Goal: Information Seeking & Learning: Learn about a topic

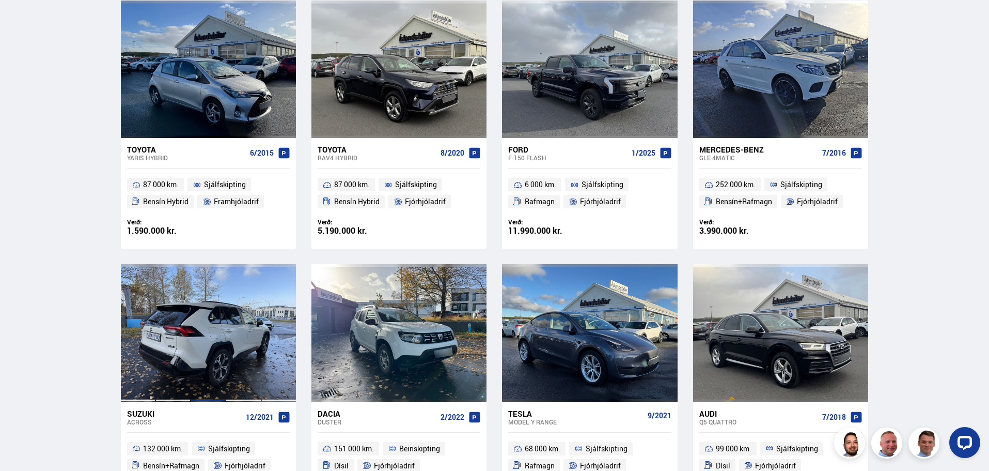
click at [199, 324] on div at bounding box center [208, 332] width 35 height 137
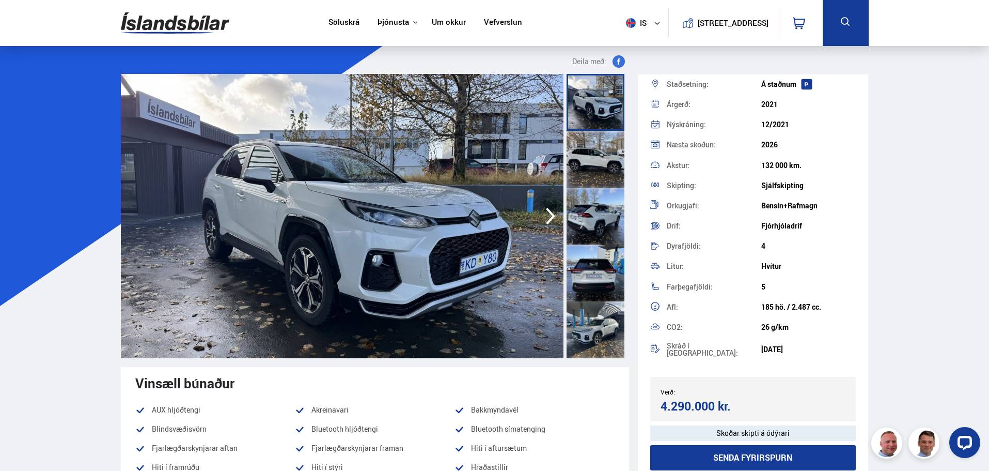
scroll to position [145, 0]
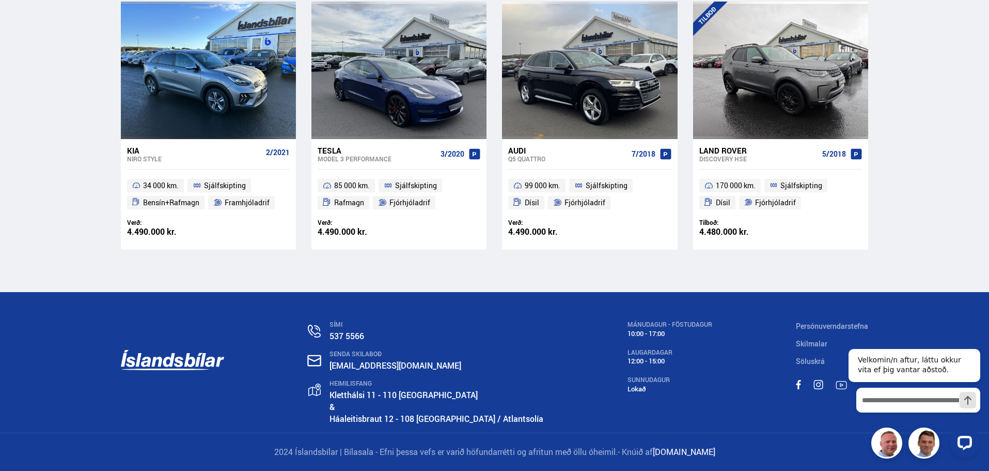
drag, startPoint x: 25, startPoint y: 106, endPoint x: 0, endPoint y: 345, distance: 240.0
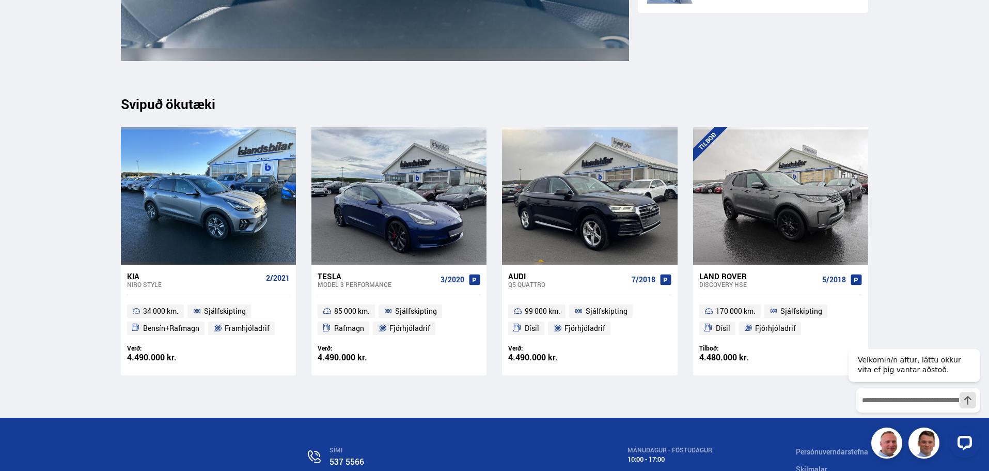
scroll to position [14268, 0]
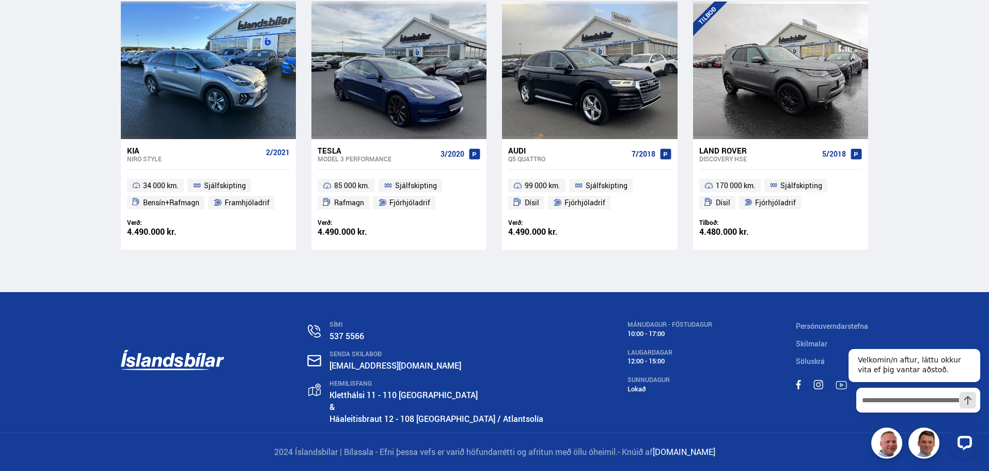
click at [525, 421] on div "SÍMI 537 5566 SENDA SKILABOÐ [EMAIL_ADDRESS][DOMAIN_NAME] HEIMILISFANG [STREET_…" at bounding box center [495, 362] width 765 height 141
click at [702, 447] on link "[DOMAIN_NAME]" at bounding box center [684, 451] width 63 height 11
click at [976, 336] on icon "Hide greeting" at bounding box center [974, 340] width 12 height 12
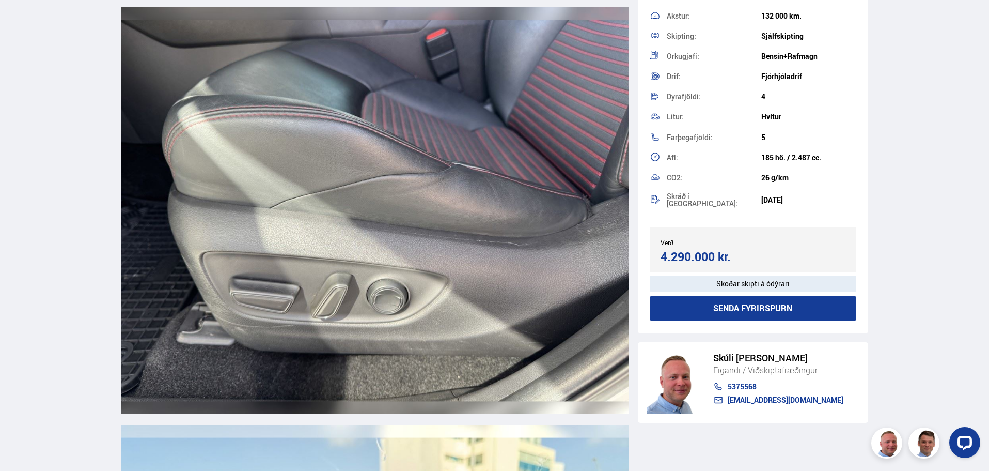
scroll to position [7050, 0]
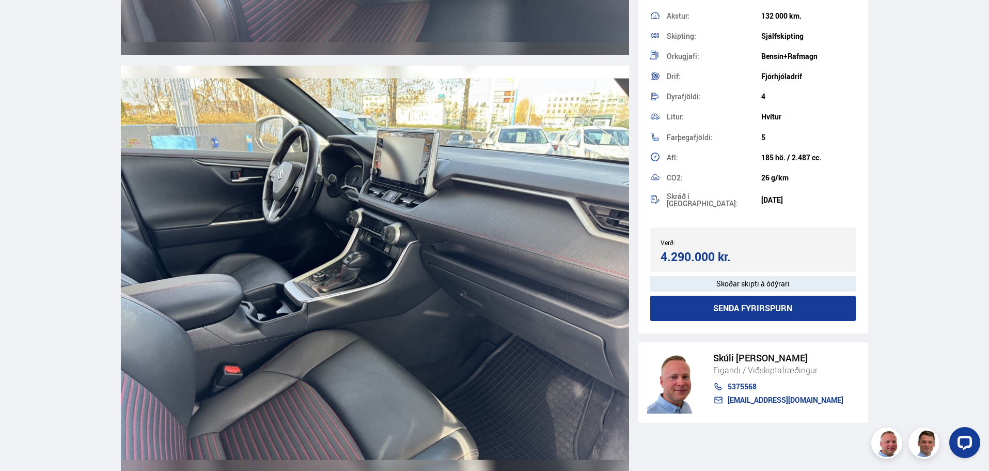
drag, startPoint x: 905, startPoint y: 383, endPoint x: 938, endPoint y: -40, distance: 424.9
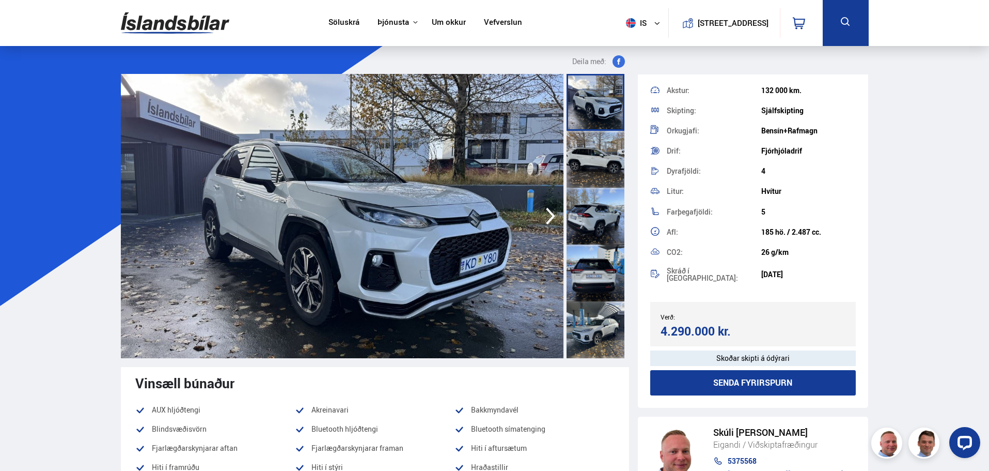
click at [439, 23] on link "Um okkur" at bounding box center [449, 23] width 34 height 11
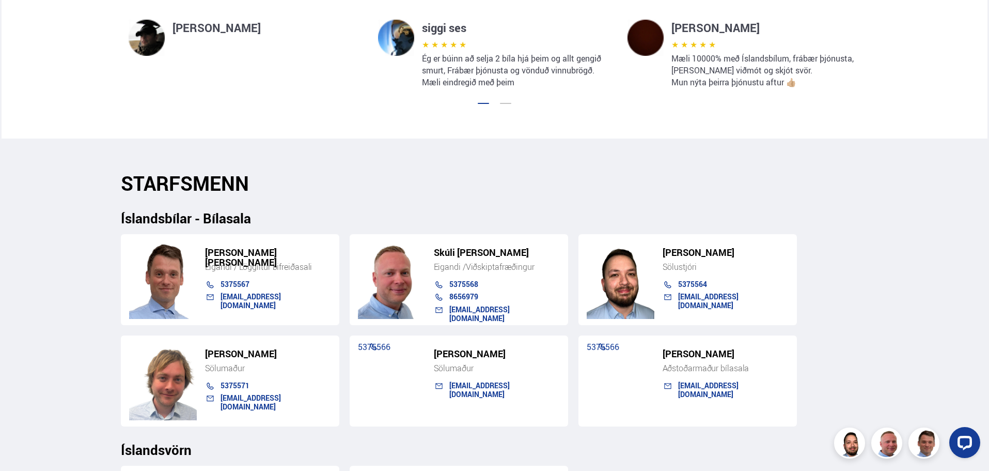
scroll to position [878, 0]
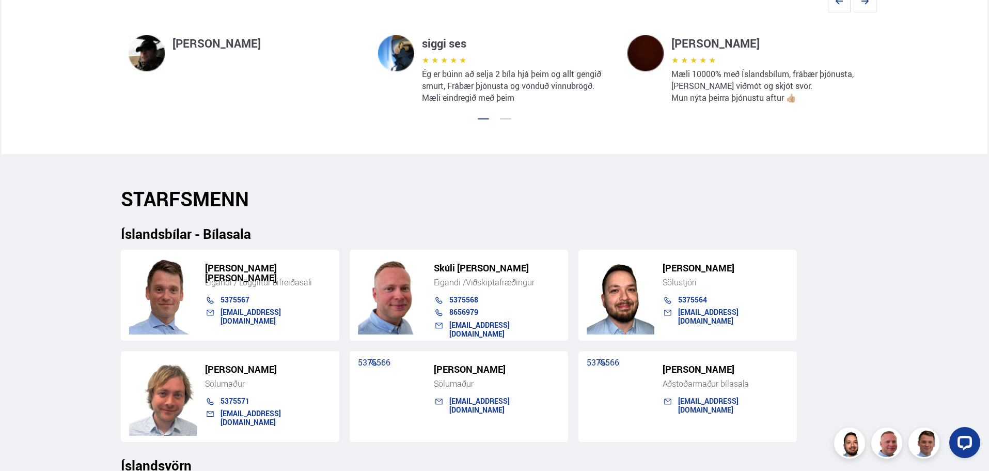
drag, startPoint x: 135, startPoint y: 217, endPoint x: 787, endPoint y: 354, distance: 666.6
click at [778, 361] on div "Söluskrá Þjónusta Íslandsbílar [DOMAIN_NAME] Íslandsvörn Leiðbeiningar Um okkur…" at bounding box center [494, 301] width 989 height 2358
click at [807, 344] on div "[PERSON_NAME] [PERSON_NAME] Eigandi / Löggiltur bifreiðasali 5375567 [EMAIL_ADD…" at bounding box center [495, 341] width 748 height 200
click at [809, 345] on div "[PERSON_NAME] [PERSON_NAME] Eigandi / Löggiltur bifreiðasali 5375567 [EMAIL_ADD…" at bounding box center [495, 341] width 748 height 200
click at [831, 387] on div "[PERSON_NAME] [PERSON_NAME] Eigandi / Löggiltur bifreiðasali 5375567 [EMAIL_ADD…" at bounding box center [495, 341] width 748 height 200
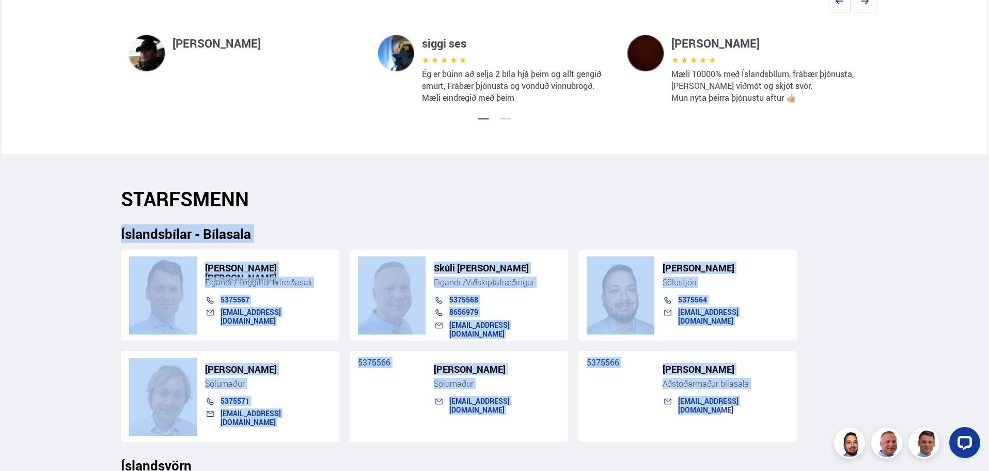
drag, startPoint x: 862, startPoint y: 396, endPoint x: 0, endPoint y: 211, distance: 881.5
click at [0, 211] on div "Söluskrá Þjónusta Íslandsbílar [DOMAIN_NAME] Íslandsvörn Leiðbeiningar Um okkur…" at bounding box center [494, 301] width 989 height 2358
click at [1, 210] on div "Söluskrá Þjónusta Íslandsbílar [DOMAIN_NAME] Íslandsvörn Leiðbeiningar Um okkur…" at bounding box center [494, 301] width 989 height 2358
click at [5, 274] on div "Söluskrá Þjónusta Íslandsbílar [DOMAIN_NAME] Íslandsvörn Leiðbeiningar Um okkur…" at bounding box center [494, 301] width 989 height 2358
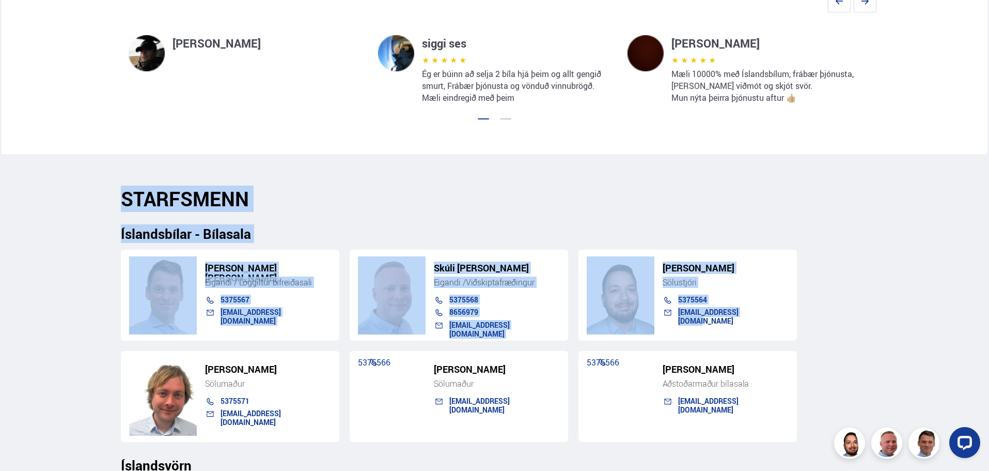
drag, startPoint x: 106, startPoint y: 214, endPoint x: 937, endPoint y: 316, distance: 836.9
click at [937, 318] on div "Söluskrá Þjónusta Íslandsbílar [DOMAIN_NAME] Íslandsvörn Leiðbeiningar Um okkur…" at bounding box center [494, 301] width 989 height 2358
click at [843, 219] on div "Íslandsbílar - Bílasala" at bounding box center [495, 225] width 748 height 31
drag, startPoint x: 868, startPoint y: 194, endPoint x: 867, endPoint y: 258, distance: 64.6
click at [867, 258] on div "STARFSMENN Íslandsbílar - Bílasala [PERSON_NAME] [PERSON_NAME] Eigandi / Löggil…" at bounding box center [495, 444] width 765 height 515
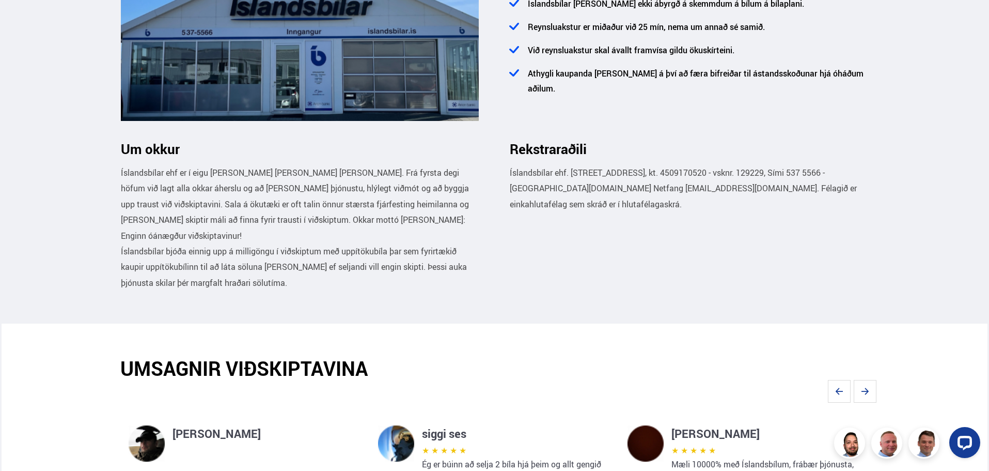
scroll to position [0, 0]
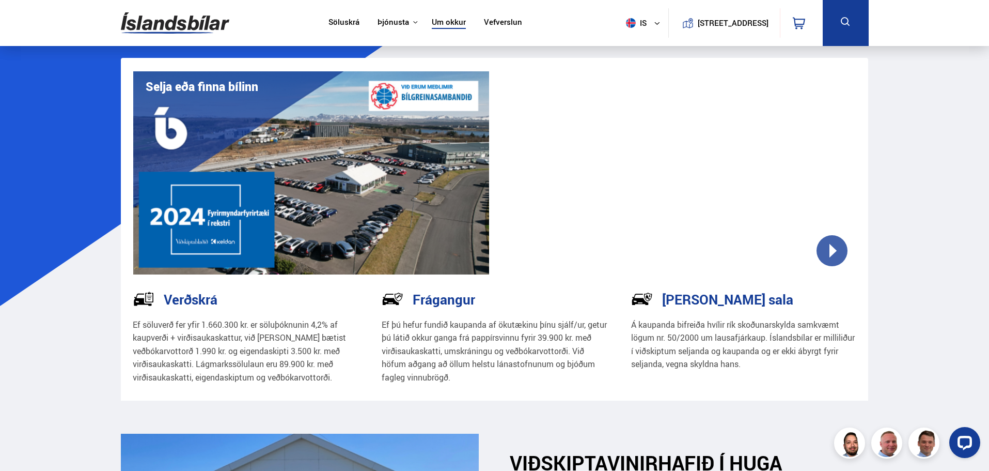
drag, startPoint x: 385, startPoint y: 315, endPoint x: 369, endPoint y: 102, distance: 214.0
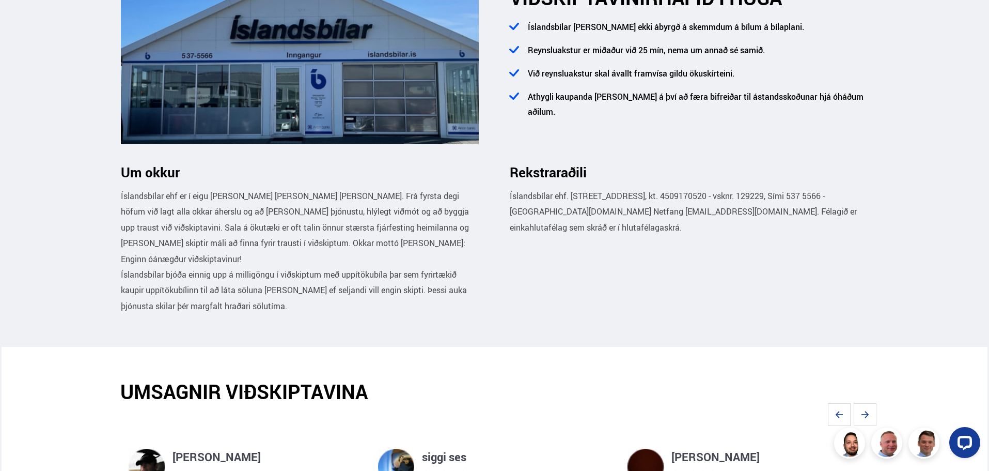
scroll to position [723, 0]
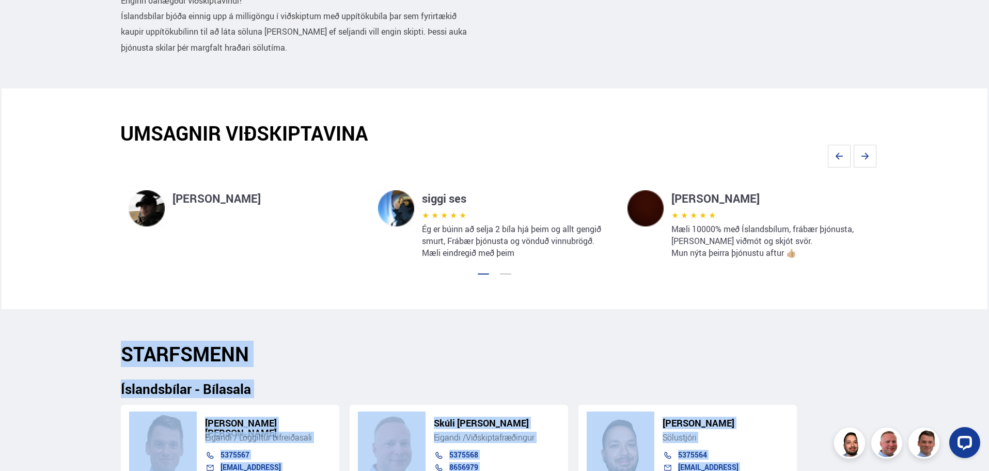
click at [185, 182] on div "[PERSON_NAME]" at bounding box center [245, 196] width 250 height 59
click at [189, 200] on h4 "[PERSON_NAME]" at bounding box center [268, 198] width 189 height 17
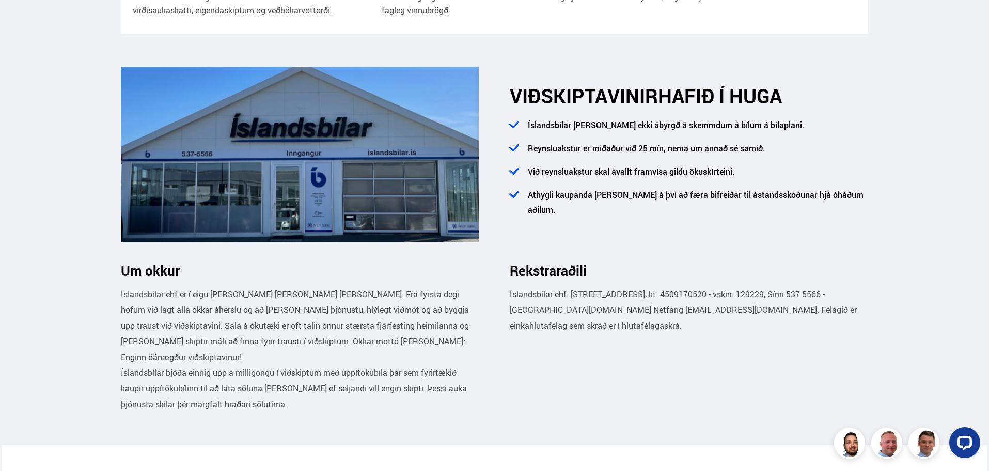
scroll to position [362, 0]
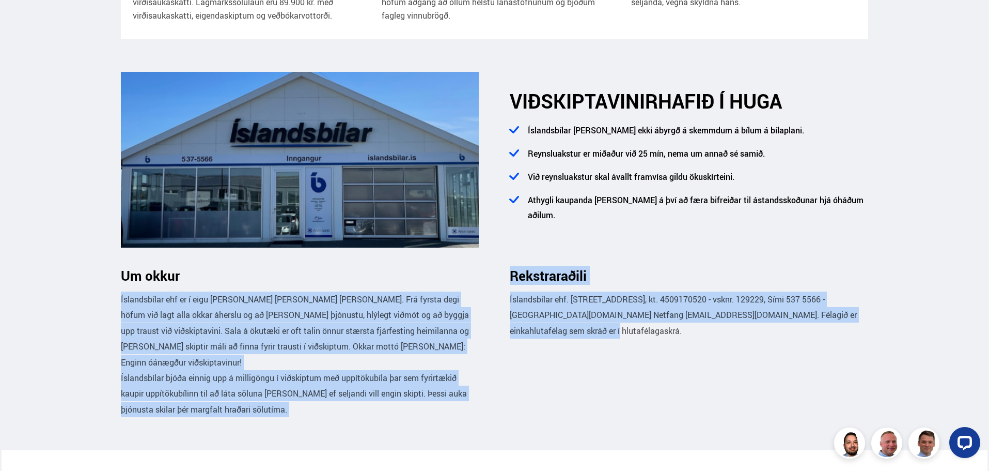
drag, startPoint x: 195, startPoint y: 281, endPoint x: 509, endPoint y: 406, distance: 338.6
click at [507, 407] on div "Um okkur Íslandsbílar ehf er í eigu [PERSON_NAME] [PERSON_NAME] [PERSON_NAME]. …" at bounding box center [495, 342] width 765 height 149
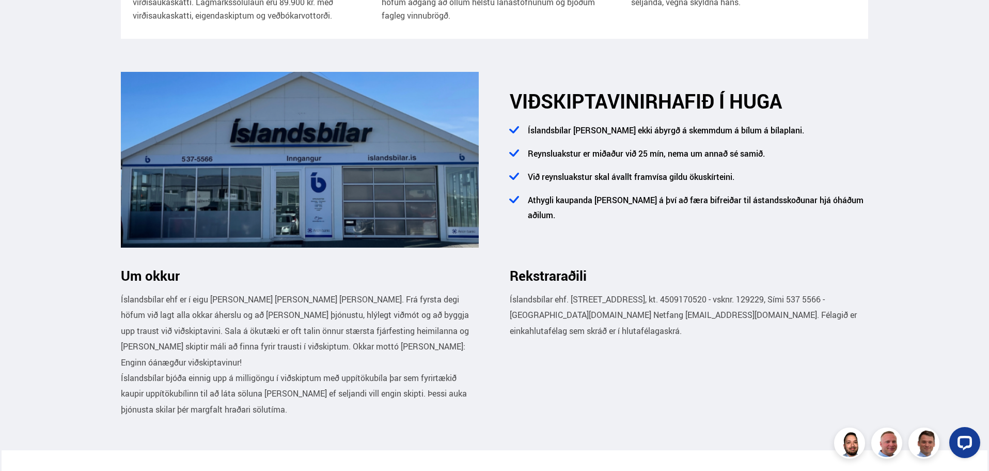
drag, startPoint x: 522, startPoint y: 395, endPoint x: 521, endPoint y: 401, distance: 5.8
click at [521, 400] on div "Rekstraraðili Íslandsbílar ehf. [STREET_ADDRESS], kt. 4509170520 - vsknr. 12922…" at bounding box center [681, 342] width 374 height 149
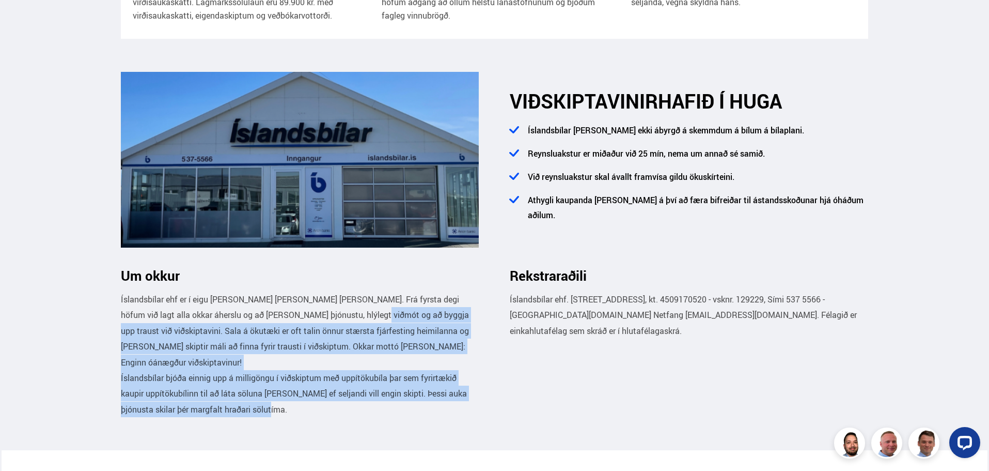
drag, startPoint x: 427, startPoint y: 397, endPoint x: 336, endPoint y: 307, distance: 127.5
click at [341, 308] on div "Íslandsbílar ehf er í eigu [PERSON_NAME] [PERSON_NAME] [PERSON_NAME]. Frá fyrst…" at bounding box center [300, 354] width 359 height 126
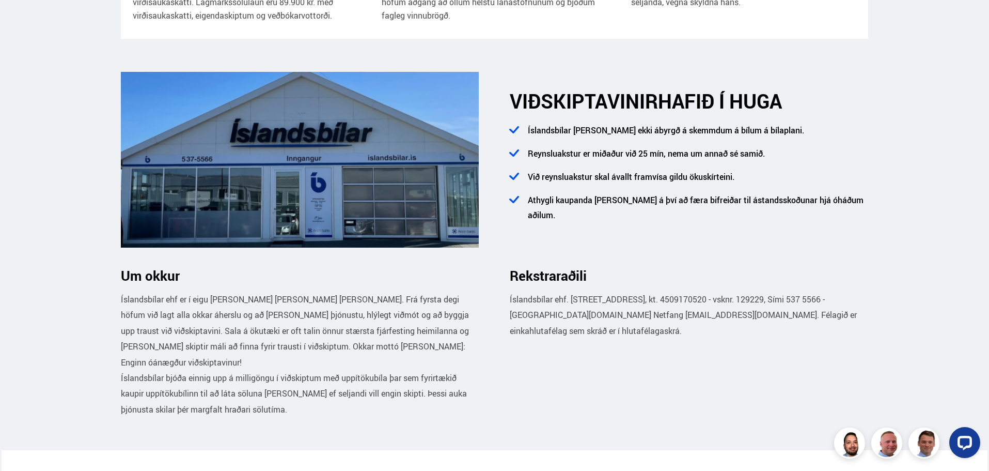
click at [320, 301] on p "Íslandsbílar ehf er í eigu [PERSON_NAME] [PERSON_NAME] [PERSON_NAME]. Frá fyrst…" at bounding box center [300, 330] width 359 height 79
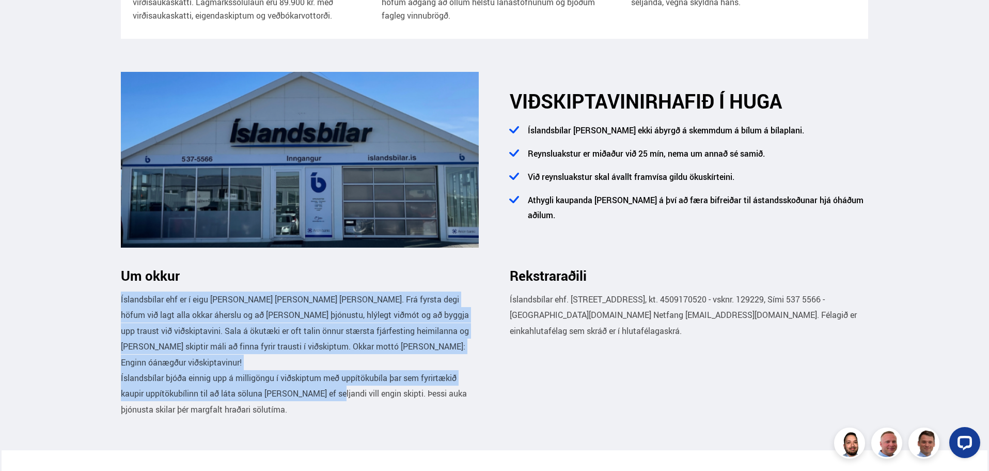
drag, startPoint x: 281, startPoint y: 289, endPoint x: 333, endPoint y: 395, distance: 117.6
click at [335, 389] on div "Um okkur Íslandsbílar ehf er í eigu [PERSON_NAME] [PERSON_NAME] [PERSON_NAME]. …" at bounding box center [308, 342] width 374 height 149
click at [333, 395] on p "Íslandsbílar bjóða einnig upp á milligöngu í viðskiptum með uppítökubíla þar se…" at bounding box center [300, 393] width 359 height 47
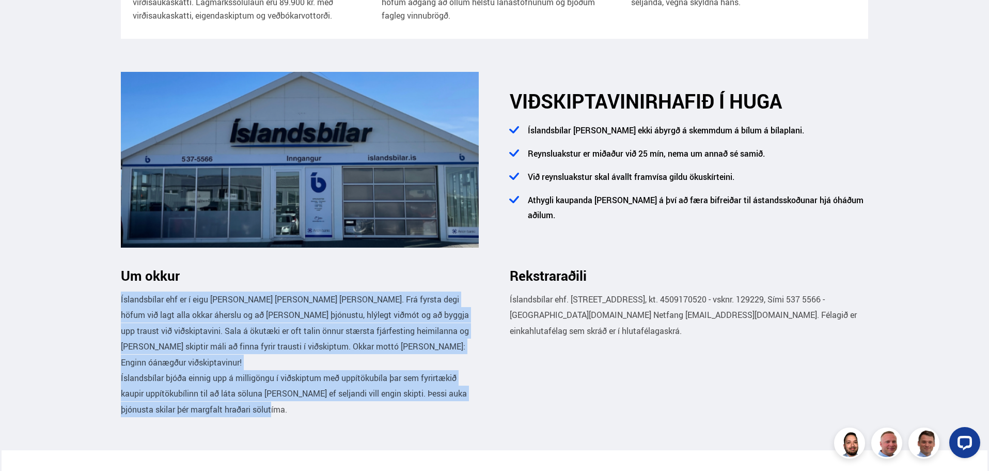
drag, startPoint x: 371, startPoint y: 420, endPoint x: 83, endPoint y: 298, distance: 313.7
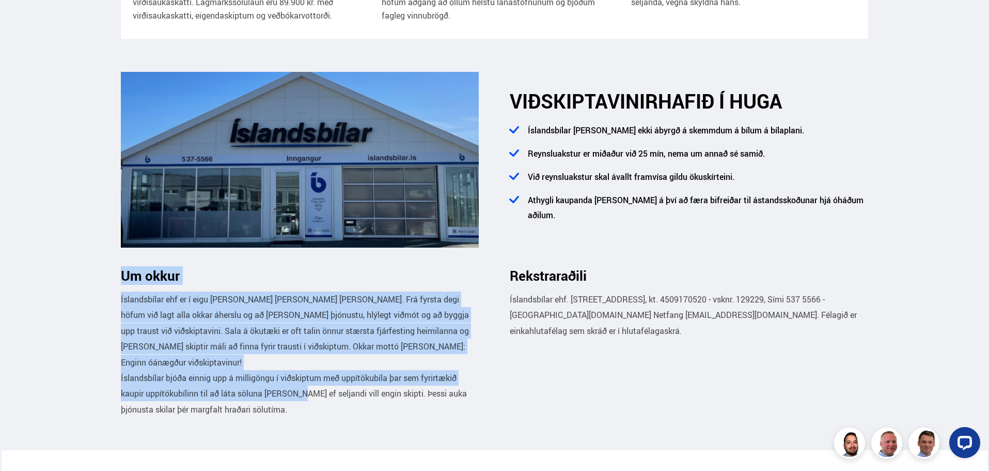
drag, startPoint x: 89, startPoint y: 289, endPoint x: 300, endPoint y: 424, distance: 249.9
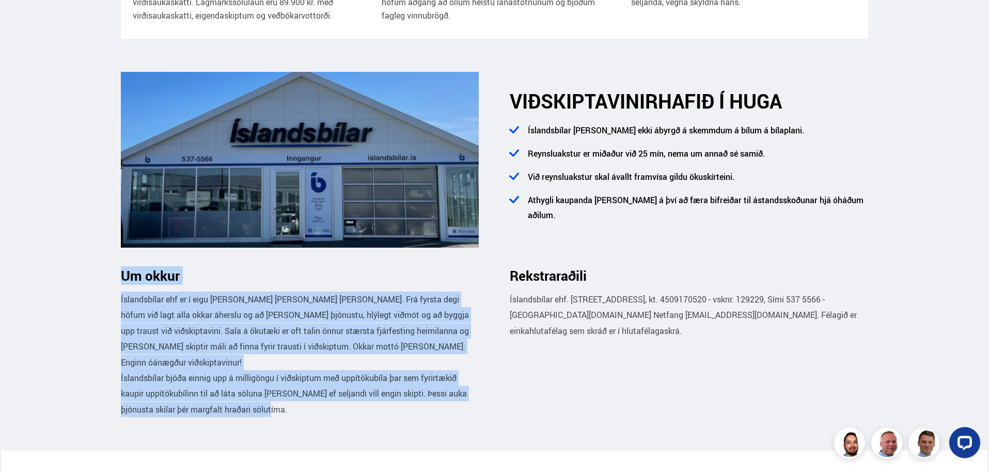
click at [297, 425] on section "Um okkur Íslandsbílar ehf er í eigu [PERSON_NAME] [PERSON_NAME] [PERSON_NAME]. …" at bounding box center [495, 349] width 765 height 201
click at [346, 424] on section "Um okkur Íslandsbílar ehf er í eigu [PERSON_NAME] [PERSON_NAME] [PERSON_NAME]. …" at bounding box center [495, 349] width 765 height 201
click at [348, 423] on section "Um okkur Íslandsbílar ehf er í eigu [PERSON_NAME] [PERSON_NAME] [PERSON_NAME]. …" at bounding box center [495, 349] width 765 height 201
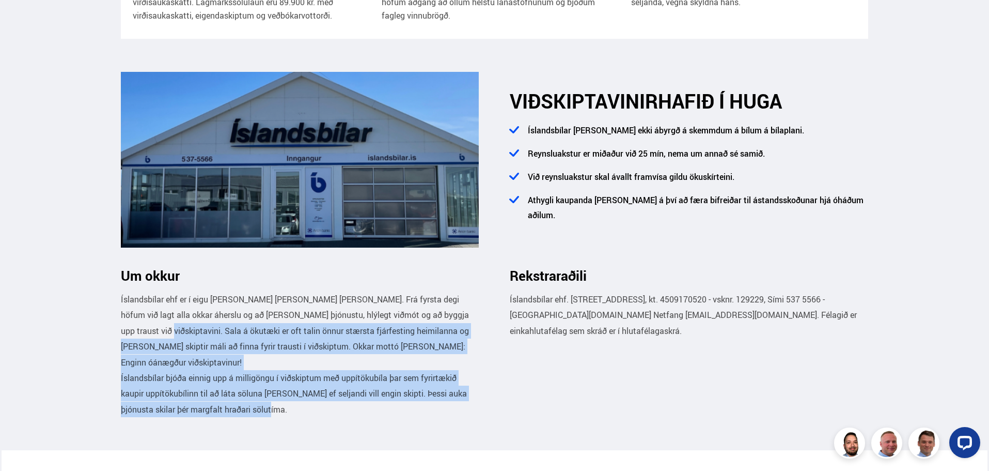
drag, startPoint x: 385, startPoint y: 424, endPoint x: 91, endPoint y: 321, distance: 311.4
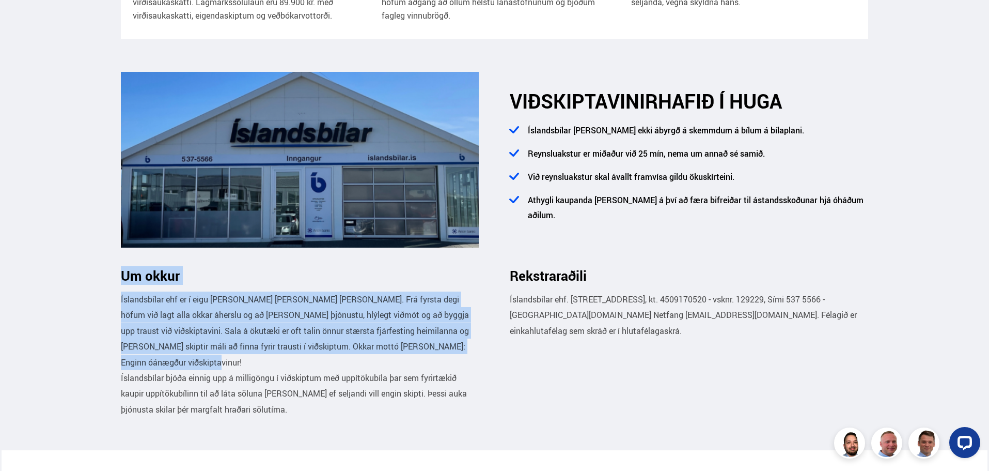
drag, startPoint x: 94, startPoint y: 289, endPoint x: 338, endPoint y: 369, distance: 257.3
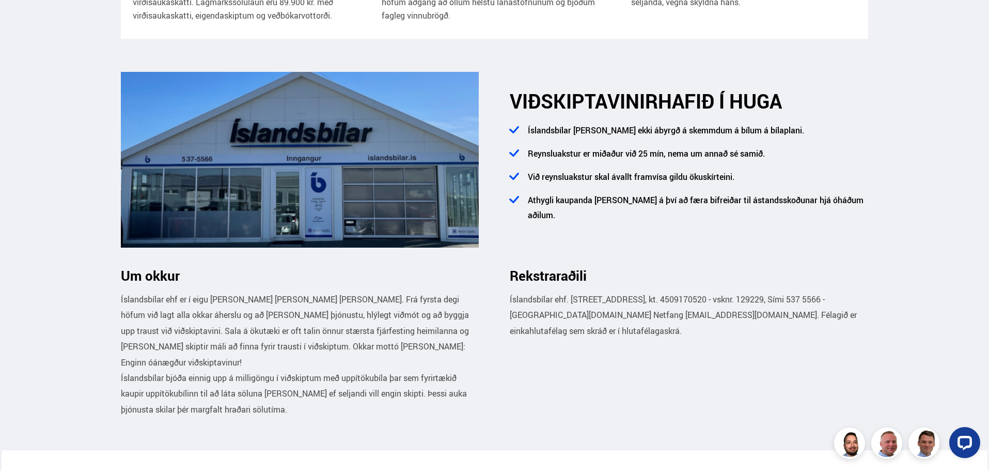
click at [354, 424] on section "Um okkur Íslandsbílar ehf er í eigu [PERSON_NAME] [PERSON_NAME] [PERSON_NAME]. …" at bounding box center [495, 349] width 765 height 201
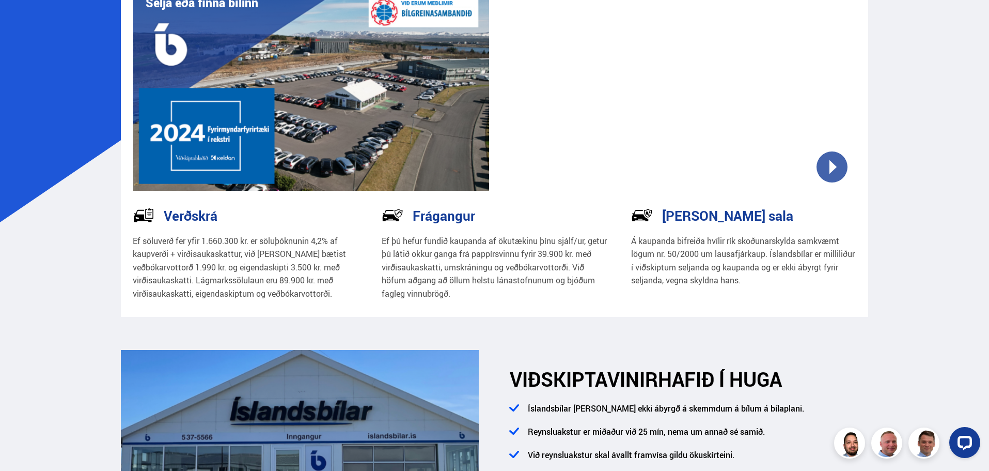
scroll to position [0, 0]
